Goal: Navigation & Orientation: Find specific page/section

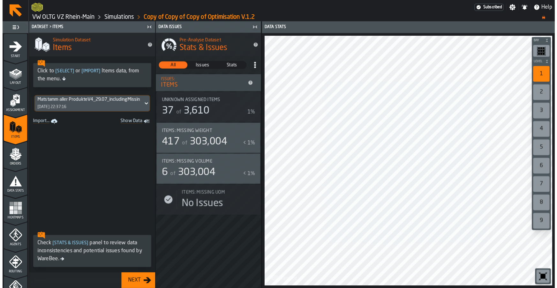
scroll to position [48, 0]
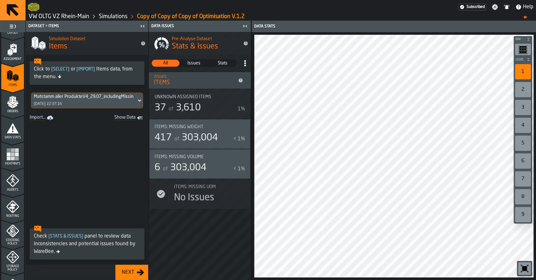
click at [67, 16] on link "VW OLTG VZ Rhein-Main" at bounding box center [59, 16] width 61 height 7
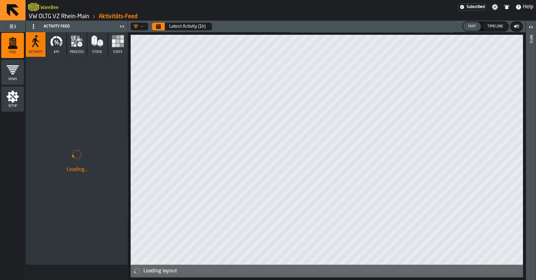
click at [70, 19] on link "VW OLTG VZ Rhein-Main" at bounding box center [59, 16] width 61 height 7
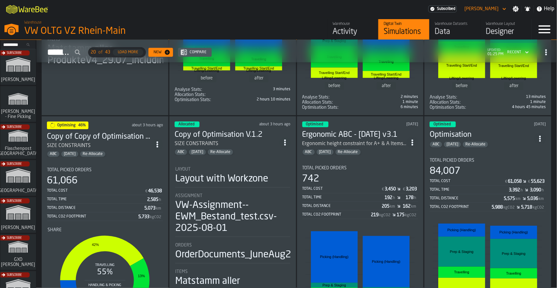
scroll to position [200, 0]
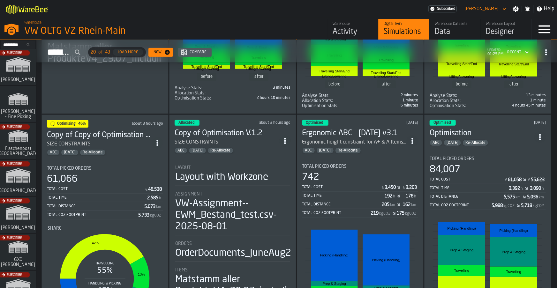
click at [134, 156] on div "Optimising 46% about 3 hours ago Copy of Copy of Optimisation V.1.2 SIZE CONSTR…" at bounding box center [104, 230] width 127 height 232
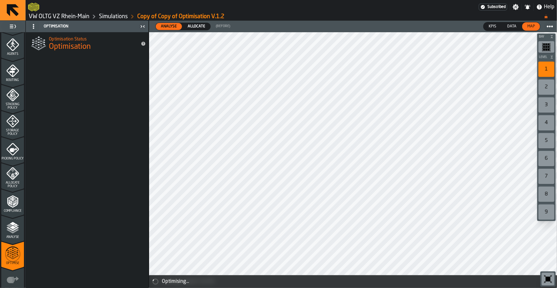
scroll to position [215, 0]
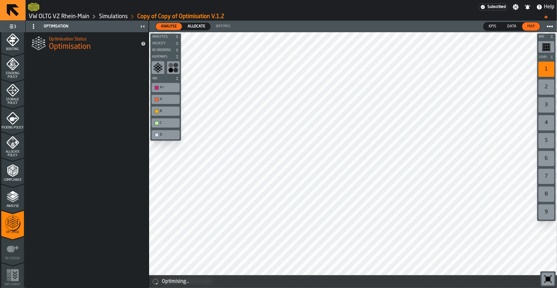
click at [11, 225] on icon "menu Optimise" at bounding box center [12, 223] width 15 height 26
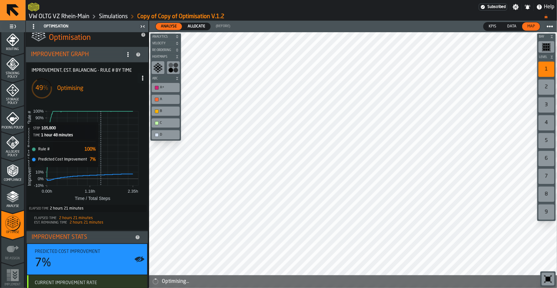
scroll to position [0, 0]
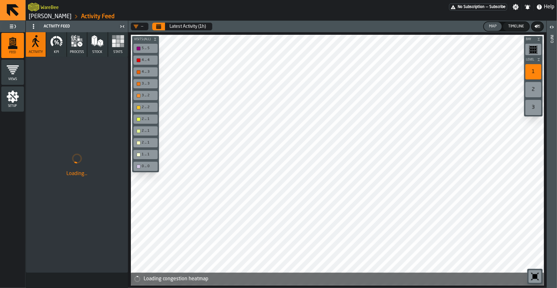
click at [35, 18] on link "[PERSON_NAME]" at bounding box center [50, 16] width 43 height 7
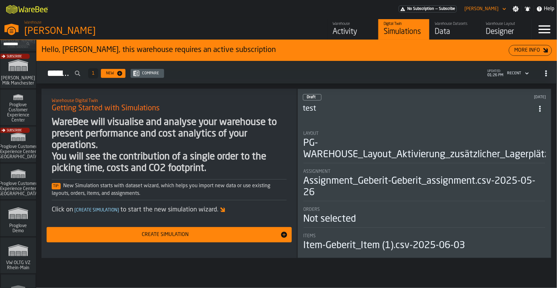
scroll to position [539, 0]
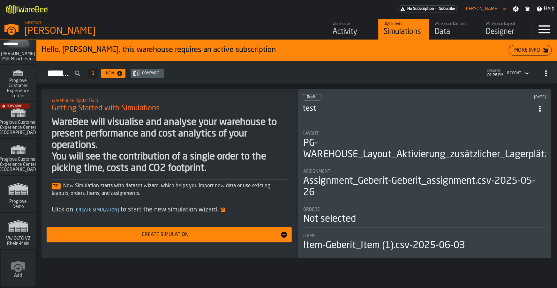
click at [12, 196] on icon "link-to-/wh/i/e36b03eb-bea5-40ab-83a2-6422b9ded721/simulations" at bounding box center [18, 189] width 31 height 20
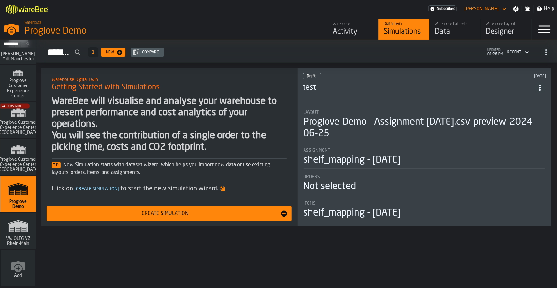
click at [355, 30] on div "Activity" at bounding box center [352, 32] width 41 height 10
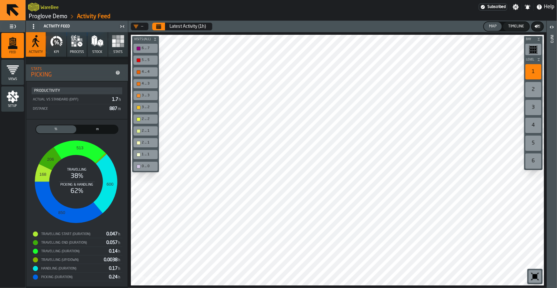
scroll to position [173, 0]
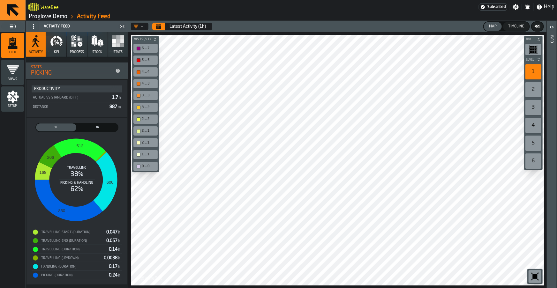
click at [51, 18] on link "Proglove Demo" at bounding box center [48, 16] width 39 height 7
